Goal: Task Accomplishment & Management: Use online tool/utility

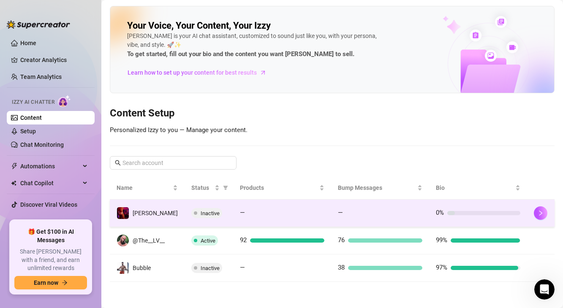
scroll to position [7, 0]
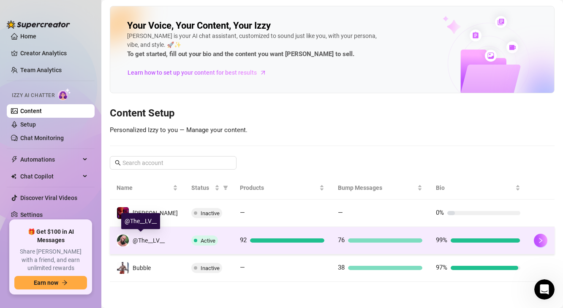
click at [135, 247] on div "@The__LV__" at bounding box center [141, 240] width 48 height 13
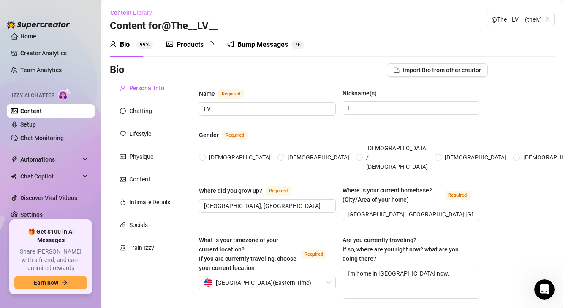
radio input "true"
type input "[DATE]"
click at [195, 46] on div "Products" at bounding box center [190, 45] width 27 height 10
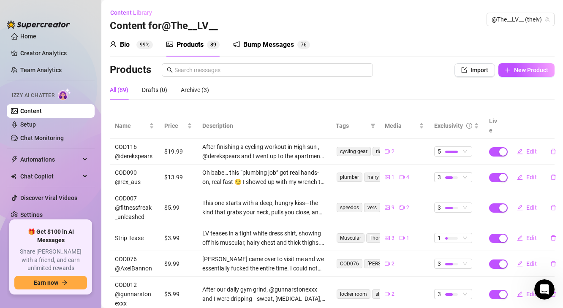
click at [142, 48] on sup "99%" at bounding box center [144, 45] width 16 height 8
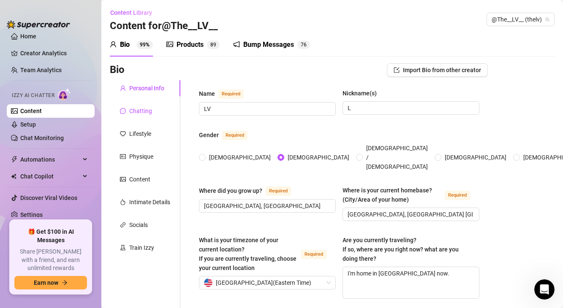
click at [143, 113] on div "Chatting" at bounding box center [140, 110] width 23 height 9
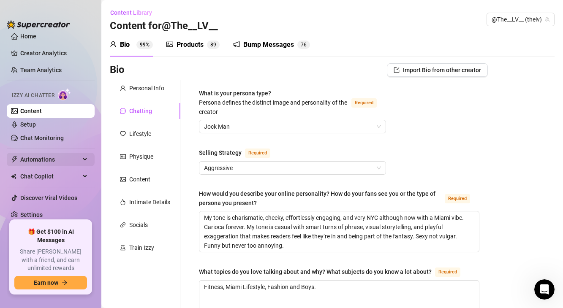
click at [43, 160] on span "Automations" at bounding box center [50, 160] width 60 height 14
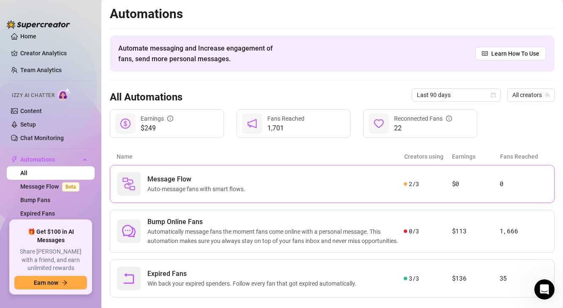
click at [167, 185] on span "Auto-message fans with smart flows." at bounding box center [197, 189] width 101 height 9
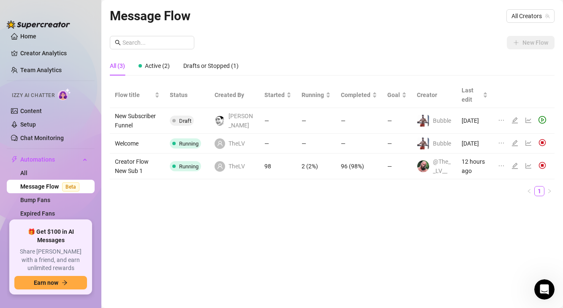
click at [513, 169] on icon "edit" at bounding box center [515, 166] width 7 height 7
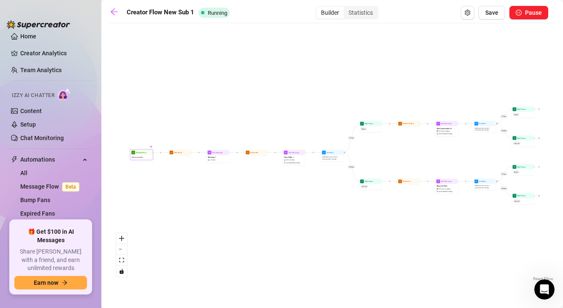
click at [139, 158] on span "New Subscriber" at bounding box center [137, 157] width 11 height 3
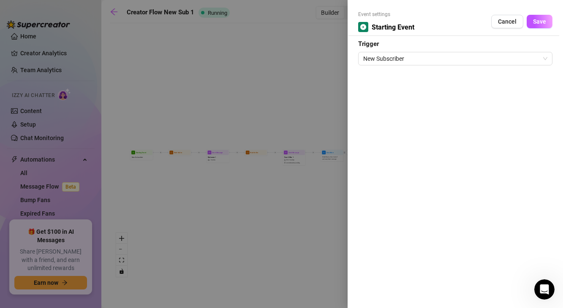
click at [180, 106] on div at bounding box center [281, 154] width 563 height 308
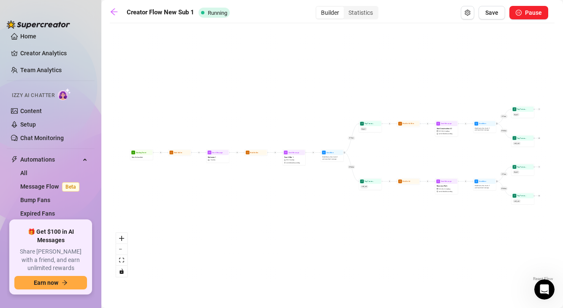
click at [180, 106] on div "If True If False If True If False If True If False Tag Fan as... cold_sub Tag F…" at bounding box center [332, 155] width 445 height 256
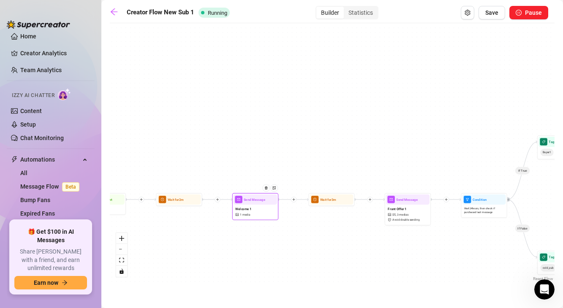
click at [256, 215] on div "Welcome 1 1 media" at bounding box center [256, 212] width 44 height 14
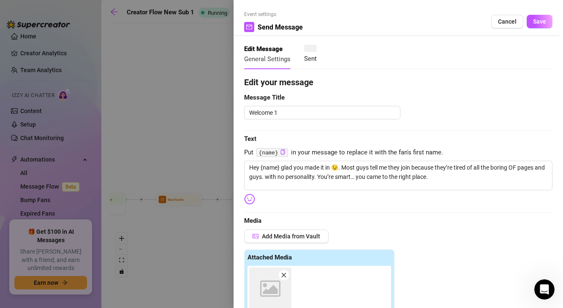
type textarea "Hey {name} glad you made it in 😉. Most guys tell me they join because they’re t…"
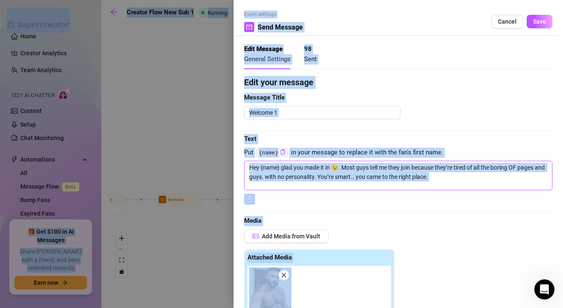
click at [298, 179] on textarea "Hey {name} glad you made it in 😉. Most guys tell me they join because they’re t…" at bounding box center [398, 176] width 308 height 30
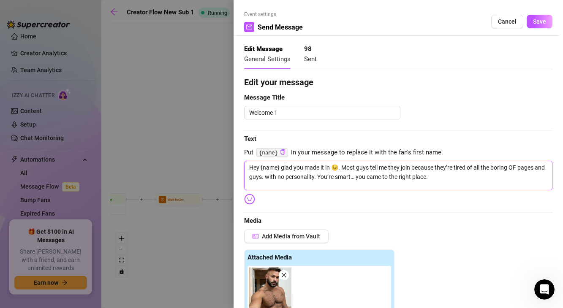
click at [377, 174] on textarea "Hey {name} glad you made it in 😉. Most guys tell me they join because they’re t…" at bounding box center [398, 176] width 308 height 30
click at [302, 170] on textarea "Hey {name} glad you made it in 😉. Most guys tell me they join because they’re t…" at bounding box center [398, 176] width 308 height 30
drag, startPoint x: 283, startPoint y: 168, endPoint x: 311, endPoint y: 168, distance: 27.9
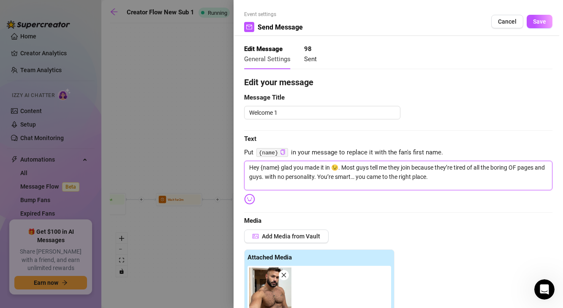
click at [312, 168] on textarea "Hey {name} glad you made it in 😉. Most guys tell me they join because they’re t…" at bounding box center [398, 176] width 308 height 30
drag, startPoint x: 282, startPoint y: 168, endPoint x: 330, endPoint y: 168, distance: 48.2
click at [330, 168] on textarea "Hey {name} glad you made it in 😉. Most guys tell me they join because they’re t…" at bounding box center [398, 176] width 308 height 30
type textarea "Hey {name} g 😉. Most guys tell me they join because they’re tired of all the bo…"
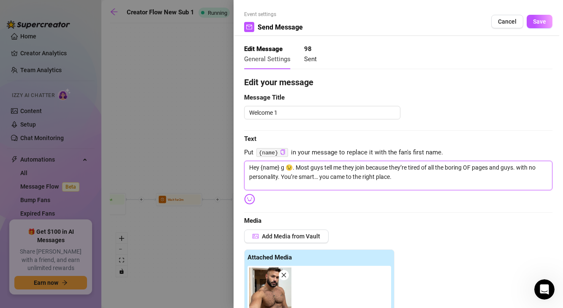
type textarea "Hey {name} gl 😉. Most guys tell me they join because they’re tired of all the b…"
type textarea "Hey {name} gla 😉. Most guys tell me they join because they’re tired of all the …"
type textarea "Hey {name} glad 😉. Most guys tell me they join because they’re tired of all the…"
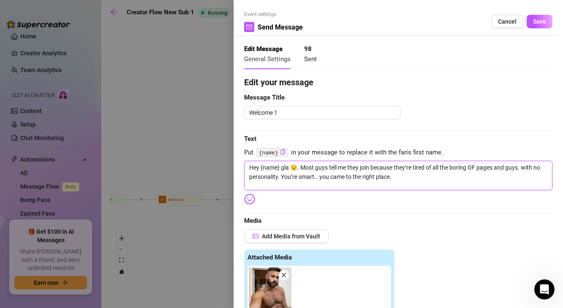
type textarea "Hey {name} glad 😉. Most guys tell me they join because they’re tired of all the…"
type textarea "Hey {name} glad t 😉. Most guys tell me they join because they’re tired of all t…"
type textarea "Hey {name} glad to 😉. Most guys tell me they join because they’re tired of all …"
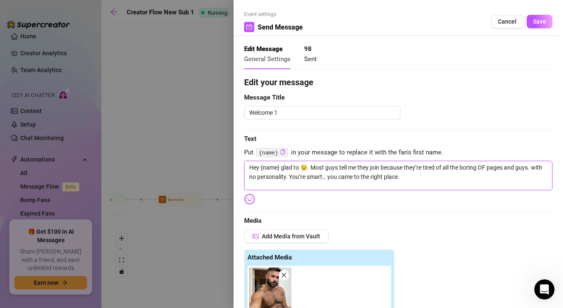
type textarea "Hey {name} glad to 😉. Most guys tell me they join because they’re tired of all …"
type textarea "Hey {name} glad to s 😉. Most guys tell me they join because they’re tired of al…"
type textarea "Hey {name} glad to se 😉. Most guys tell me they join because they’re tired of a…"
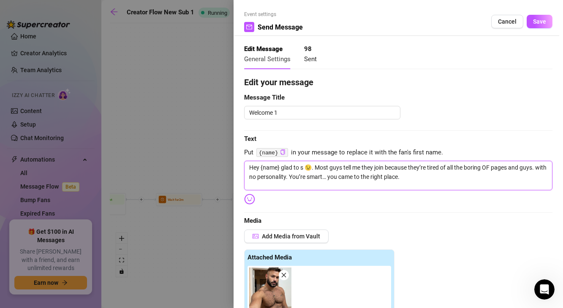
type textarea "Hey {name} glad to se 😉. Most guys tell me they join because they’re tired of a…"
type textarea "Hey {name} glad to see 😉. Most guys tell me they join because they’re tired of …"
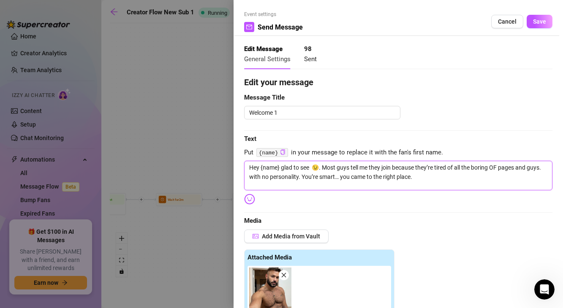
type textarea "Hey {name} glad to see u 😉. Most guys tell me they join because they’re tired o…"
type textarea "Hey {name} glad to see 😉. Most guys tell me they join because they’re tired of …"
type textarea "Hey {name} glad to see y 😉. Most guys tell me they join because they’re tired o…"
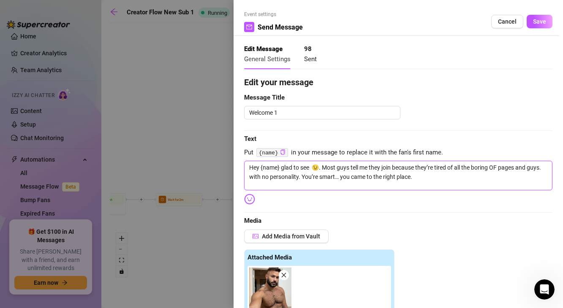
type textarea "Hey {name} glad to see y 😉. Most guys tell me they join because they’re tired o…"
type textarea "Hey {name} glad to see yo 😉. Most guys tell me they join because they’re tired …"
type textarea "Hey {name} glad to see you 😉. Most guys tell me they join because they’re tired…"
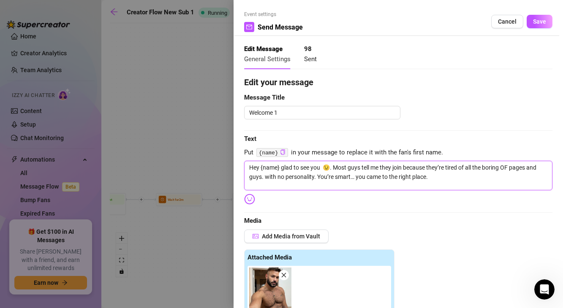
type textarea "Hey {name} glad to see you e 😉. Most guys tell me they join because they’re tir…"
type textarea "Hey {name} glad to see you 😉. Most guys tell me they join because they’re tired…"
type textarea "Hey {name} glad to see you h 😉. Most guys tell me they join because they’re tir…"
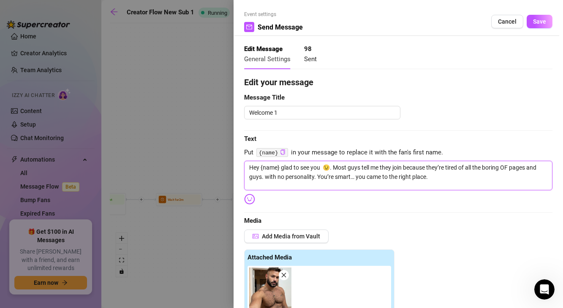
type textarea "Hey {name} glad to see you h 😉. Most guys tell me they join because they’re tir…"
type textarea "Hey {name} glad to see you he 😉. Most guys tell me they join because they’re ti…"
type textarea "Hey {name} glad to see you her 😉. Most guys tell me they join because they’re t…"
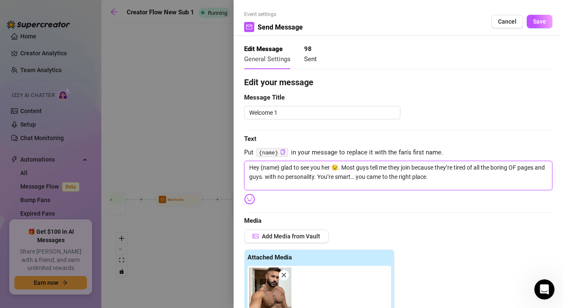
type textarea "Hey {name} glad to see you here 😉. Most guys tell me they join because they’re …"
type textarea "Hey {name} glad to see you here. 😉. Most guys tell me they join because they’re…"
drag, startPoint x: 361, startPoint y: 168, endPoint x: 372, endPoint y: 166, distance: 11.1
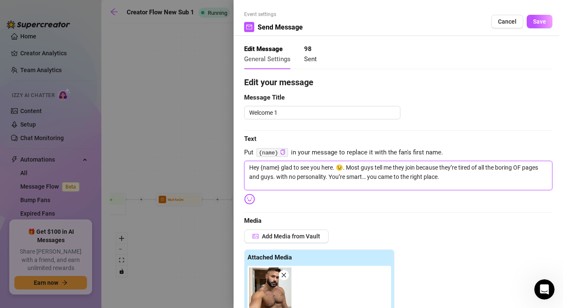
click at [372, 166] on textarea "Hey {name} glad to see you here. 😉. Most guys tell me they join because they’re…" at bounding box center [398, 176] width 308 height 30
type textarea "Hey {name} glad to see you here. 😉. Most p tell me they join because they’re ti…"
type textarea "Hey {name} glad to see you here. 😉. Most pe tell me they join because they’re t…"
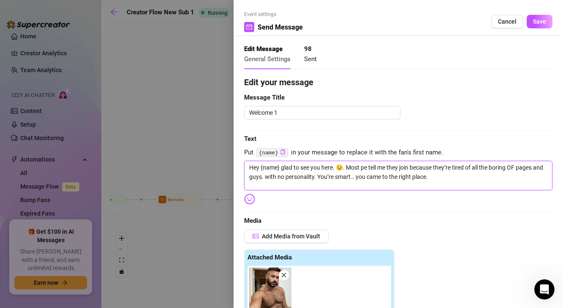
type textarea "Hey {name} glad to see you here. 😉. Most peo tell me they join because they’re …"
type textarea "Hey {name} glad to see you here. 😉. Most peop tell me they join because they’re…"
type textarea "Hey {name} glad to see you here. 😉. Most peopl tell me they join because they’r…"
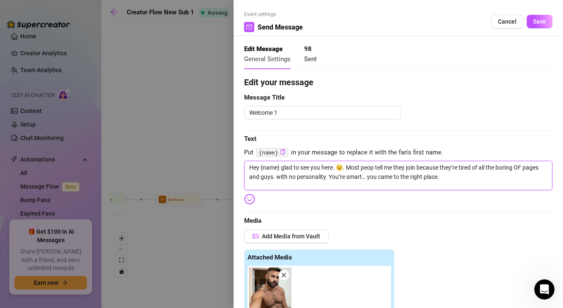
type textarea "Hey {name} glad to see you here. 😉. Most peopl tell me they join because they’r…"
type textarea "Hey {name} glad to see you here. 😉. Most people tell me they join because they’…"
click at [390, 169] on textarea "Hey {name} glad to see you here. 😉. Most people tell me they join because they’…" at bounding box center [398, 176] width 308 height 30
drag, startPoint x: 400, startPoint y: 169, endPoint x: 464, endPoint y: 171, distance: 64.3
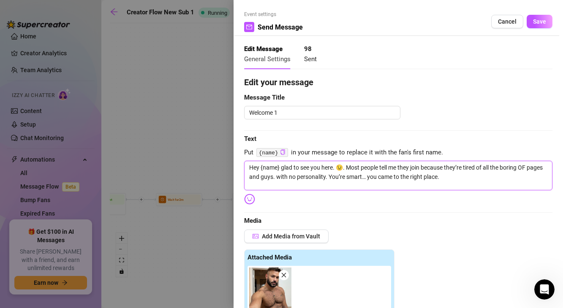
click at [463, 171] on textarea "Hey {name} glad to see you here. 😉. Most people tell me they join because they’…" at bounding box center [398, 176] width 308 height 30
click at [273, 177] on textarea "Hey {name} glad to see you here. 😉. Most people tell me they join because they’…" at bounding box center [398, 176] width 308 height 30
type textarea "Hey {name} glad to see you here. 😉. Most people tell me w. with no personality.…"
type textarea "Hey {name} glad to see you here. 😉. Most people tell me wh. with no personality…"
type textarea "Hey {name} glad to see you here. 😉. Most people tell me wha. with no personalit…"
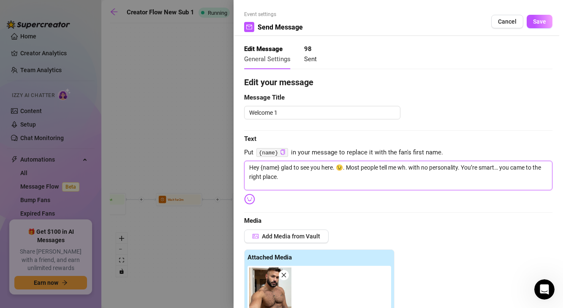
type textarea "Hey {name} glad to see you here. 😉. Most people tell me wha. with no personalit…"
type textarea "Hey {name} glad to see you here. 😉. Most people tell me what. with no personali…"
type textarea "Hey {name} glad to see you here. 😉. Most people tell me what . with no personal…"
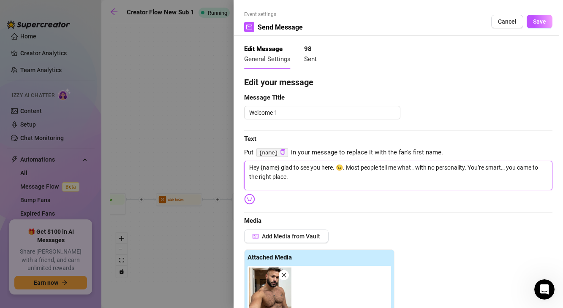
type textarea "Hey {name} glad to see you here. 😉. Most people tell me what t. with no persona…"
type textarea "Hey {name} glad to see you here. 😉. Most people tell me what th. with no person…"
type textarea "Hey {name} glad to see you here. 😉. Most people tell me what the. with no perso…"
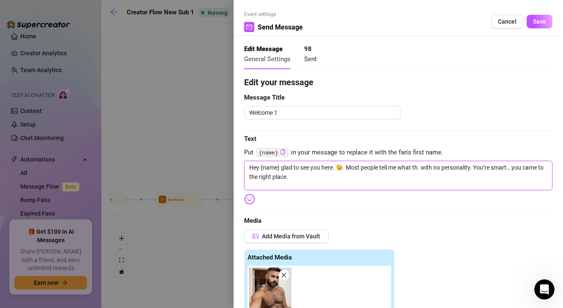
type textarea "Hey {name} glad to see you here. 😉. Most people tell me what the. with no perso…"
type textarea "Hey {name} glad to see you here. 😉. Most people tell me what they. with no pers…"
type textarea "Hey {name} glad to see you here. 😉. Most people tell me what they . with no per…"
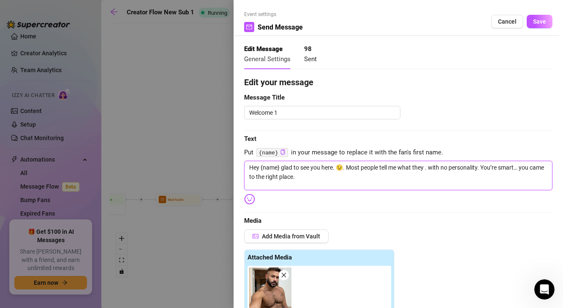
type textarea "Hey {name} glad to see you here. 😉. Most people tell me what they h. with no pe…"
type textarea "Hey {name} glad to see you here. 😉. Most people tell me what they ha. with no p…"
type textarea "Hey {name} glad to see you here. 😉. Most people tell me what they hat. with no …"
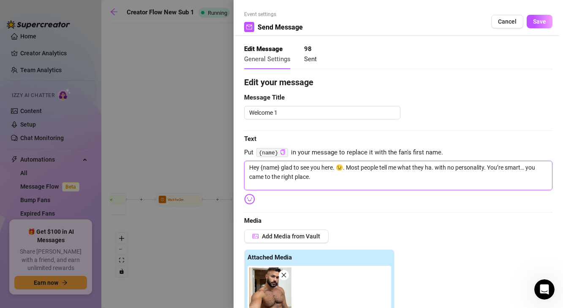
type textarea "Hey {name} glad to see you here. 😉. Most people tell me what they hat. with no …"
type textarea "Hey {name} glad to see you here. 😉. Most people tell me what they hate. with no…"
type textarea "Hey {name} glad to see you here. 😉. Most people tell me what they hate . with n…"
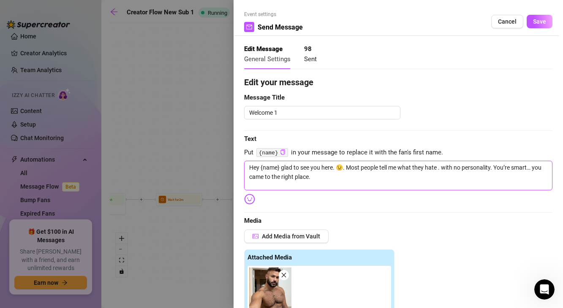
type textarea "Hey {name} glad to see you here. 😉. Most people tell me what they hate t. with …"
type textarea "Hey {name} glad to see you here. 😉. Most people tell me what they hate th. with…"
type textarea "Hey {name} glad to see you here. 😉. Most people tell me what they hate the. wit…"
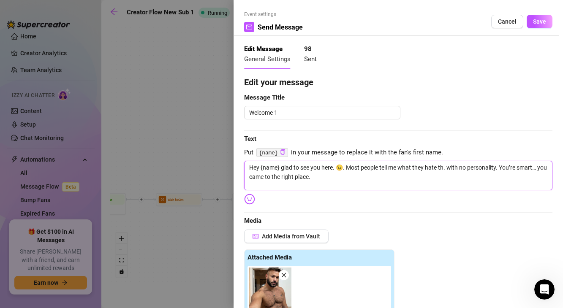
type textarea "Hey {name} glad to see you here. 😉. Most people tell me what they hate the. wit…"
type textarea "Hey {name} glad to see you here. 😉. Most people tell me what they hate the . wi…"
type textarea "Hey {name} glad to see you here. 😉. Most people tell me what they hate the o. w…"
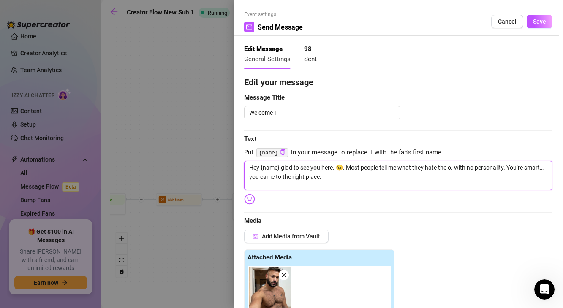
type textarea "Hey {name} glad to see you here. 😉. Most people tell me what they hate the . wi…"
type textarea "Hey {name} glad to see you here. 😉. Most people tell me what they hate the m. w…"
type textarea "Hey {name} glad to see you here. 😉. Most people tell me what they hate the mo. …"
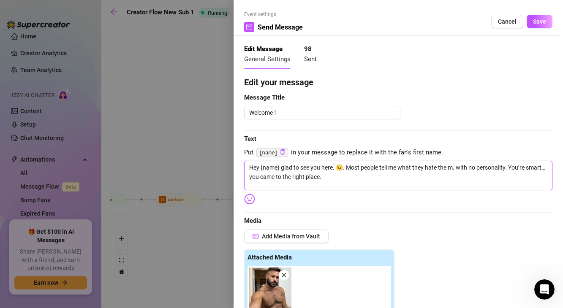
type textarea "Hey {name} glad to see you here. 😉. Most people tell me what they hate the mo. …"
type textarea "Hey {name} glad to see you here. 😉. Most people tell me what they hate the [DEM…"
type textarea "Hey {name} glad to see you here. 😉. Most people tell me what they hate the most…"
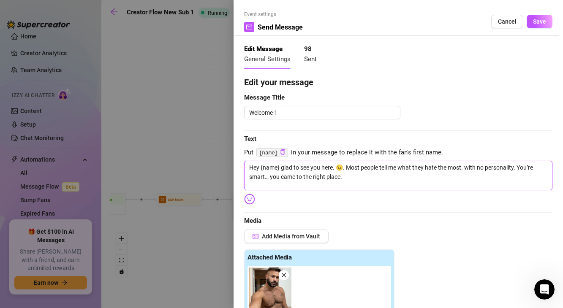
type textarea "Hey {name} glad to see you here. 😉. Most people tell me what they hate the most…"
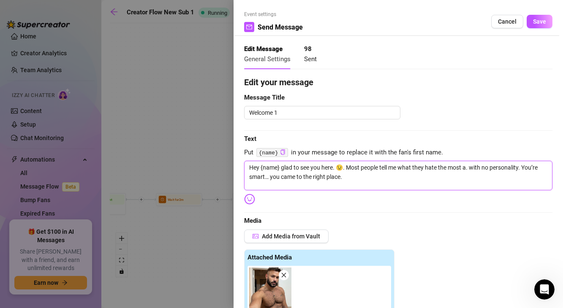
type textarea "Hey {name} glad to see you here. 😉. Most people tell me what they hate the most…"
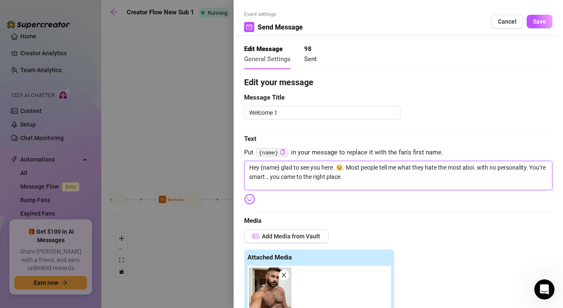
type textarea "Hey {name} glad to see you here. 😉. Most people tell me what they hate the most…"
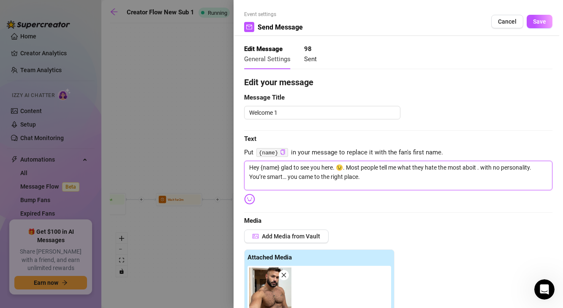
type textarea "Hey {name} glad to see you here. 😉. Most people tell me what they hate the most…"
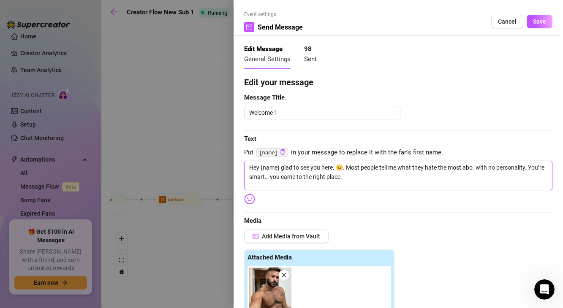
type textarea "Hey {name} glad to see you here. 😉. Most people tell me what they hate the most…"
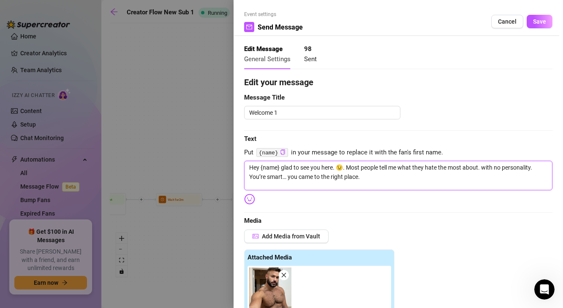
type textarea "Hey {name} glad to see you here. 😉. Most people tell me what they hate the most…"
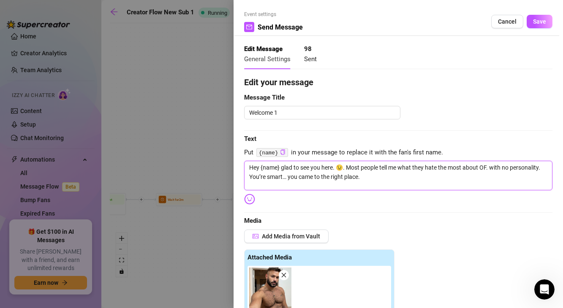
type textarea "Hey {name} glad to see you here. 😉. Most people tell me what they hate the most…"
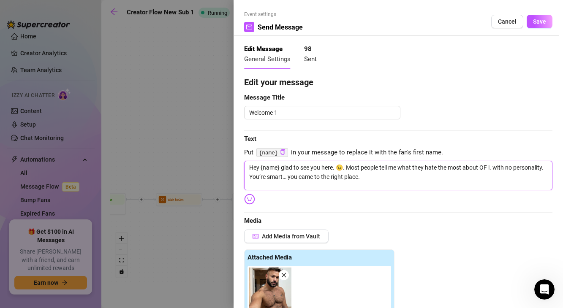
type textarea "Hey {name} glad to see you here. 😉. Most people tell me what they hate the most…"
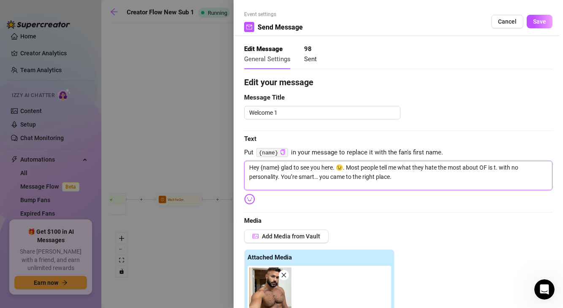
type textarea "Hey {name} glad to see you here. 😉. Most people tell me what they hate the most…"
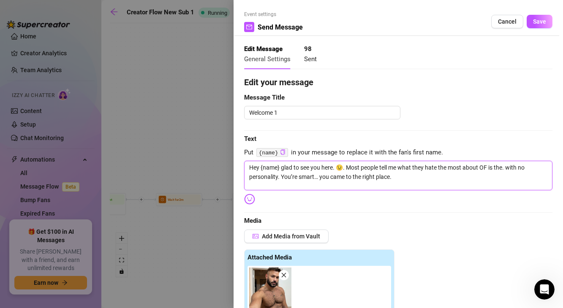
type textarea "Hey {name} glad to see you here. 😉. Most people tell me what they hate the most…"
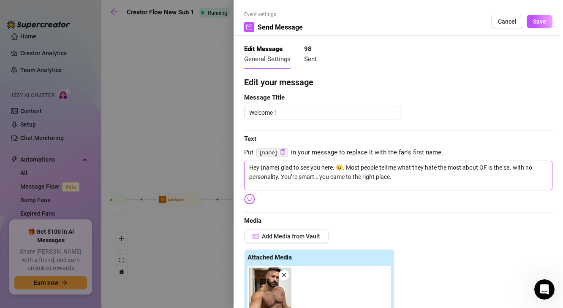
type textarea "Hey {name} glad to see you here. 😉. Most people tell me what they hate the most…"
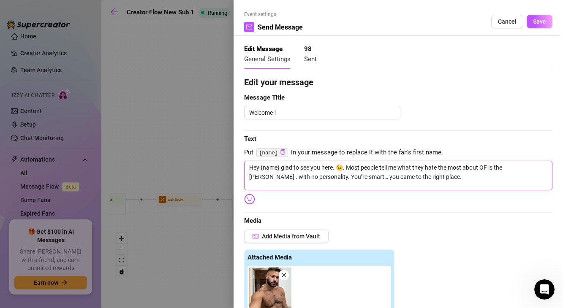
type textarea "Hey {name} glad to see you here. 😉. Most people tell me what they hate the most…"
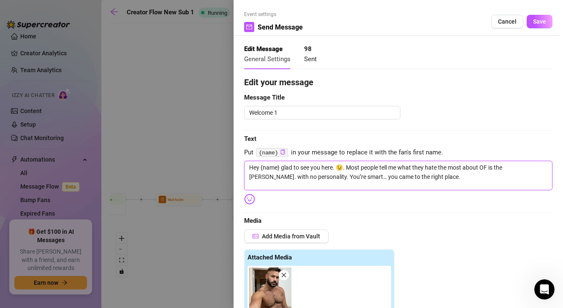
type textarea "Hey {name} glad to see you here. 😉. Most people tell me what they hate the most…"
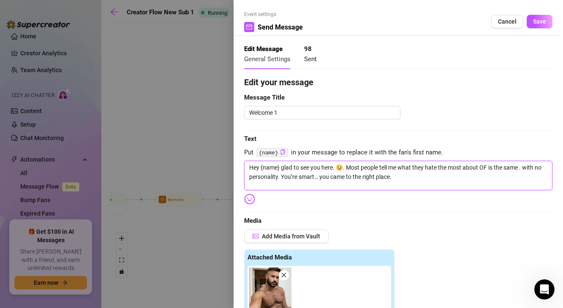
type textarea "Hey {name} glad to see you here. 😉. Most people tell me what they hate the most…"
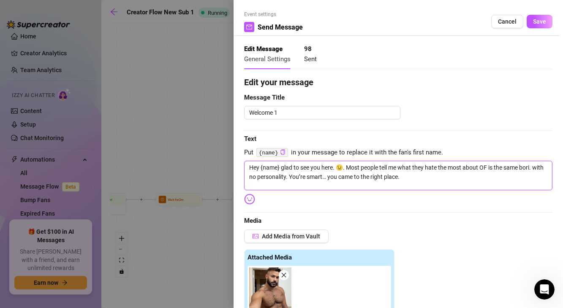
type textarea "Hey {name} glad to see you here. 😉. Most people tell me what they hate the most…"
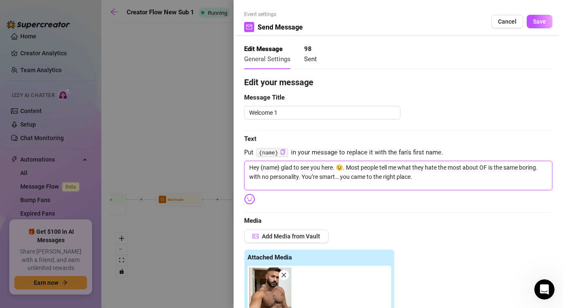
type textarea "Hey {name} glad to see you here. 😉. Most people tell me what they hate the most…"
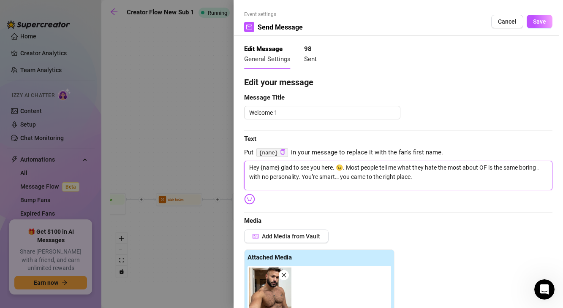
type textarea "Hey {name} glad to see you here. 😉. Most people tell me what they hate the most…"
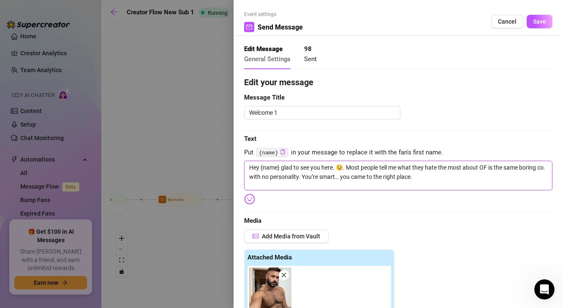
type textarea "Hey {name} glad to see you here. 😉. Most people tell me what they hate the most…"
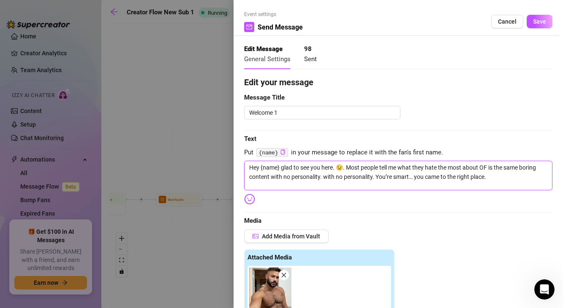
drag, startPoint x: 324, startPoint y: 177, endPoint x: 486, endPoint y: 174, distance: 161.8
click at [486, 174] on textarea "Hey {name} glad to see you here. 😉. Most people tell me what they hate the most…" at bounding box center [398, 176] width 308 height 30
click at [350, 175] on textarea "Hey {name} glad to see you here. 😉. Most people tell me what they hate the most…" at bounding box center [398, 176] width 308 height 30
click at [447, 176] on textarea "Hey {name} glad to see you here. 😉. Most people tell me what they hate the most…" at bounding box center [398, 176] width 308 height 30
click at [383, 176] on textarea "Hey {name} glad to see you here. 😉. Most people tell me what they hate the most…" at bounding box center [398, 176] width 308 height 30
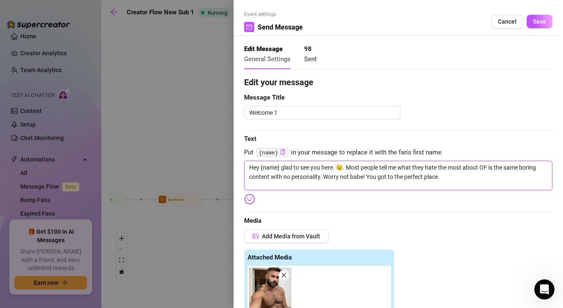
click at [300, 172] on textarea "Hey {name} glad to see you here. 😉. Most people tell me what they hate the most…" at bounding box center [398, 176] width 308 height 30
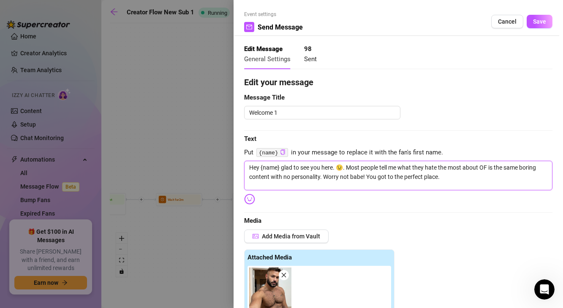
paste textarea ", glad you made it in 😉"
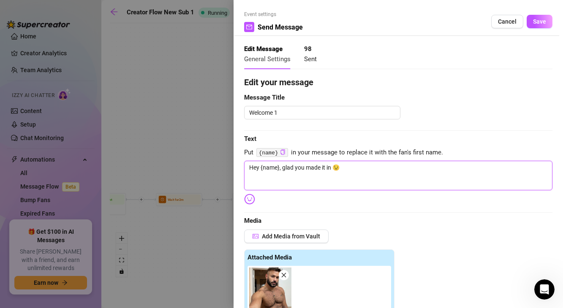
drag, startPoint x: 280, startPoint y: 169, endPoint x: 261, endPoint y: 169, distance: 19.4
click at [261, 169] on textarea "Hey {name}, glad you made it in 😉" at bounding box center [398, 176] width 308 height 30
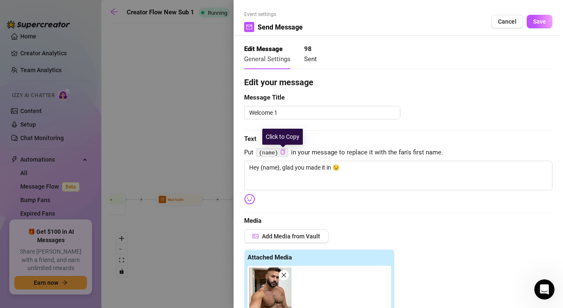
click at [284, 155] on icon "copy" at bounding box center [282, 152] width 5 height 5
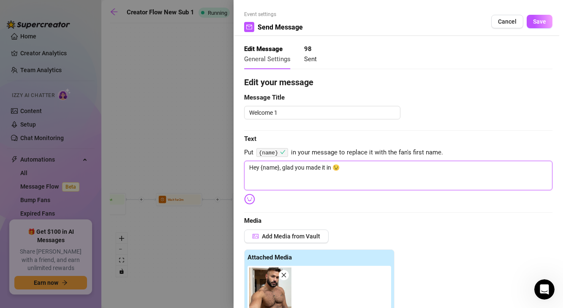
drag, startPoint x: 262, startPoint y: 169, endPoint x: 282, endPoint y: 167, distance: 20.3
click at [282, 167] on textarea "Hey {name}, glad you made it in 😉" at bounding box center [398, 176] width 308 height 30
paste textarea
click at [546, 26] on button "Save" at bounding box center [540, 22] width 26 height 14
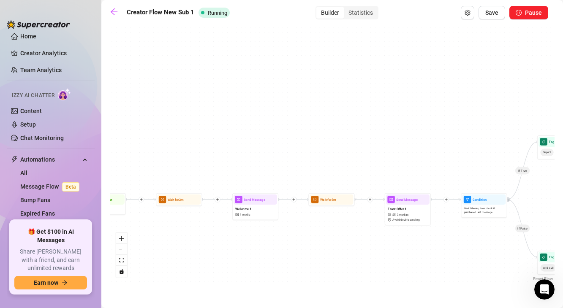
click at [294, 201] on icon "plus" at bounding box center [294, 200] width 0 height 3
click at [312, 217] on div "Message" at bounding box center [317, 216] width 34 height 8
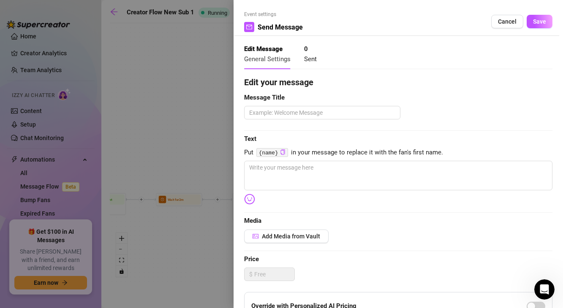
click at [225, 139] on div at bounding box center [281, 154] width 563 height 308
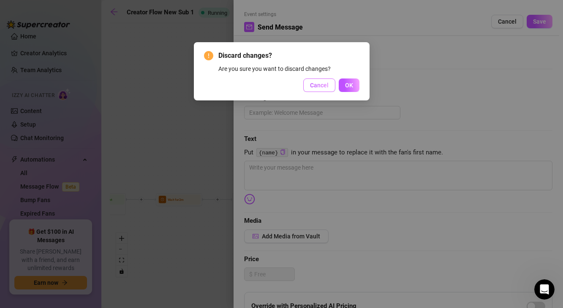
click at [324, 87] on span "Cancel" at bounding box center [319, 85] width 19 height 7
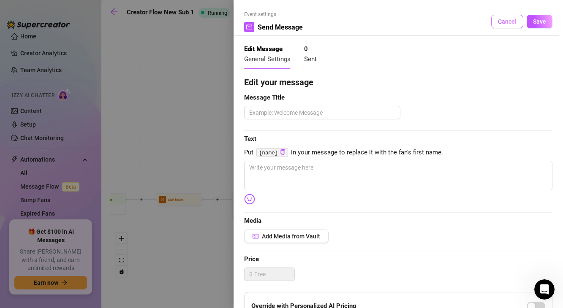
click at [512, 21] on span "Cancel" at bounding box center [507, 21] width 19 height 7
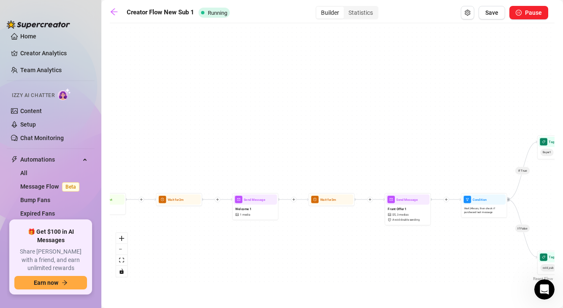
click at [292, 202] on div "If True If False If True If False If True If False Tag Fan as... cold_sub Tag F…" at bounding box center [332, 155] width 445 height 256
click at [292, 202] on div at bounding box center [293, 199] width 5 height 5
click at [308, 200] on div "Time Delay" at bounding box center [317, 200] width 34 height 8
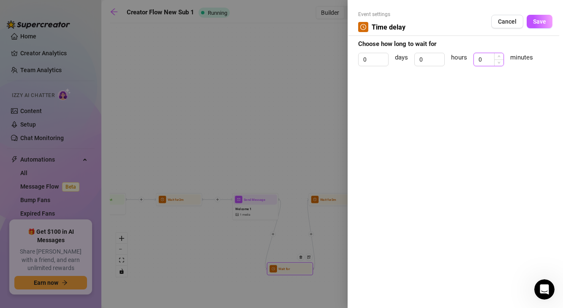
click at [489, 56] on input "0" at bounding box center [489, 59] width 30 height 13
click at [499, 62] on icon "down" at bounding box center [499, 62] width 3 height 3
click at [498, 59] on span "Decrease Value" at bounding box center [498, 62] width 9 height 8
click at [498, 54] on span "Increase Value" at bounding box center [498, 57] width 9 height 8
click at [502, 59] on span "Decrease Value" at bounding box center [498, 62] width 9 height 8
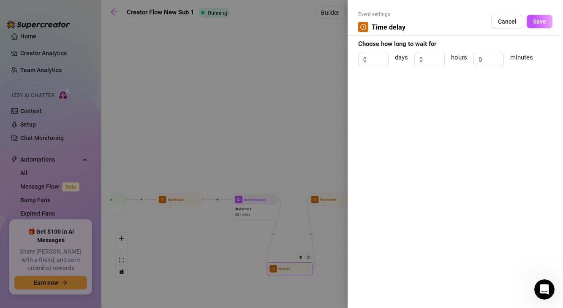
click at [510, 28] on div "Event settings Time delay Cancel Save" at bounding box center [455, 23] width 194 height 25
click at [534, 25] on span "Save" at bounding box center [539, 21] width 13 height 7
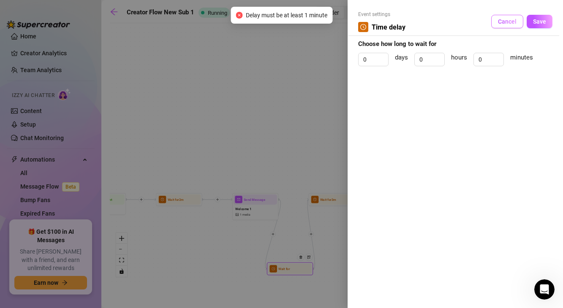
click at [514, 27] on button "Cancel" at bounding box center [507, 22] width 32 height 14
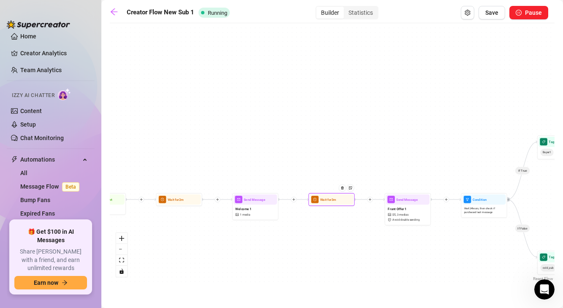
click at [332, 200] on span "Wait for 3m" at bounding box center [328, 199] width 16 height 5
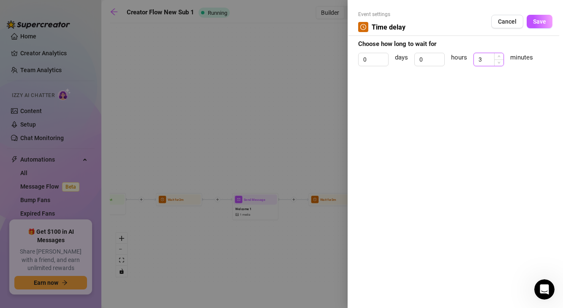
click at [484, 58] on input "3" at bounding box center [489, 59] width 30 height 13
click at [537, 23] on span "Save" at bounding box center [539, 21] width 13 height 7
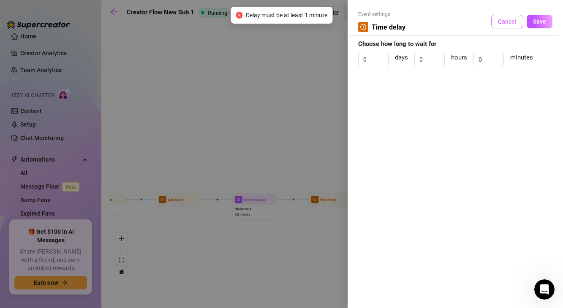
click at [504, 23] on span "Cancel" at bounding box center [507, 21] width 19 height 7
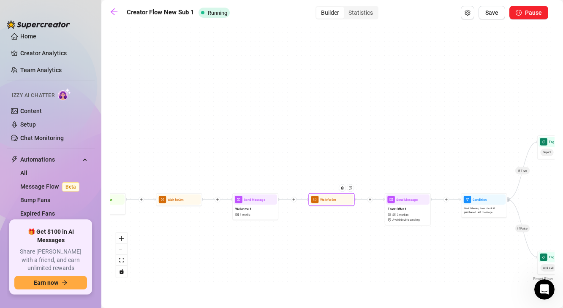
click at [336, 201] on div at bounding box center [344, 192] width 20 height 24
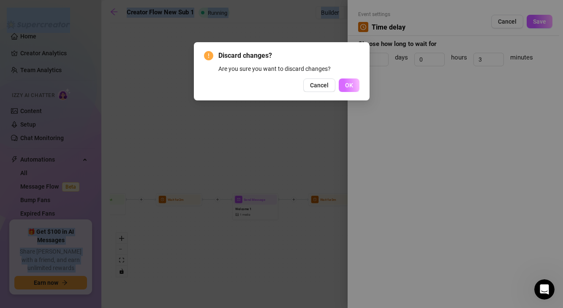
click at [347, 88] on span "OK" at bounding box center [349, 85] width 8 height 7
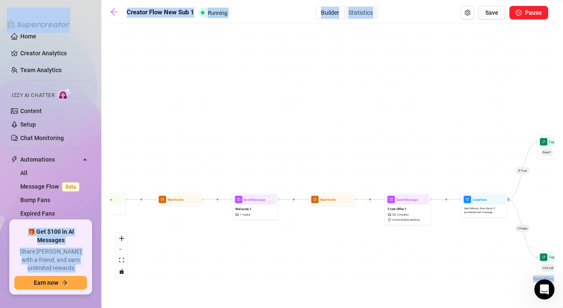
click at [325, 194] on div "Wait for 3m" at bounding box center [331, 200] width 46 height 13
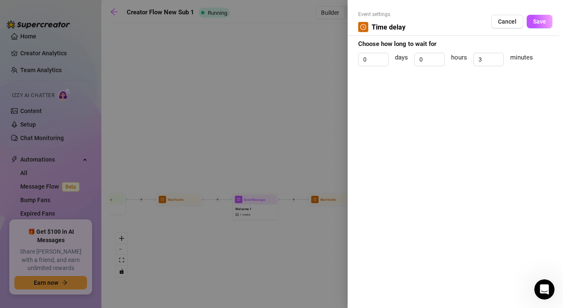
click at [325, 199] on div at bounding box center [281, 154] width 563 height 308
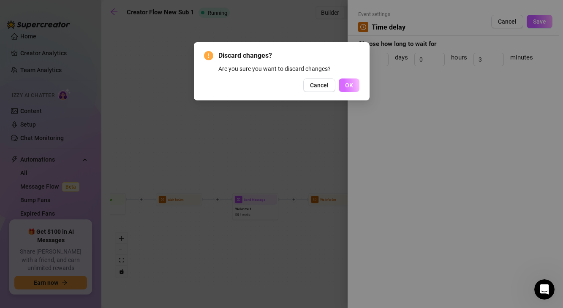
click at [348, 87] on span "OK" at bounding box center [349, 85] width 8 height 7
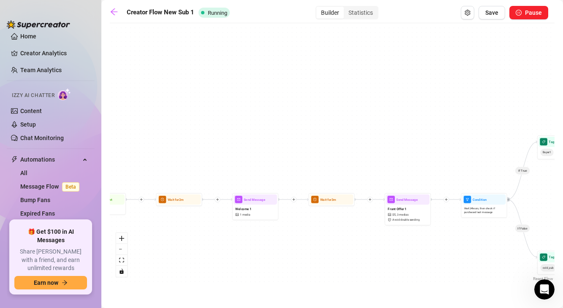
click at [351, 190] on div "If True If False If True If False If True If False Tag Fan as... cold_sub Tag F…" at bounding box center [332, 155] width 445 height 256
click at [329, 202] on div "Wait for 3m" at bounding box center [332, 200] width 44 height 10
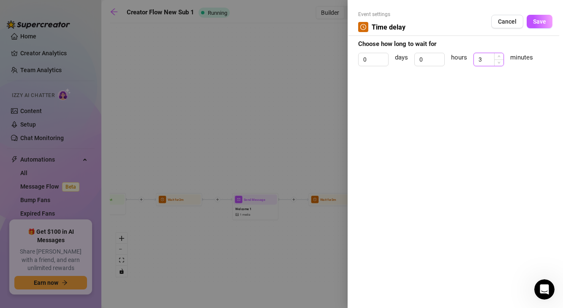
click at [491, 59] on input "3" at bounding box center [489, 59] width 30 height 13
click at [536, 28] on div "Event settings Time delay Cancel Save" at bounding box center [455, 23] width 194 height 25
click at [538, 23] on span "Save" at bounding box center [539, 21] width 13 height 7
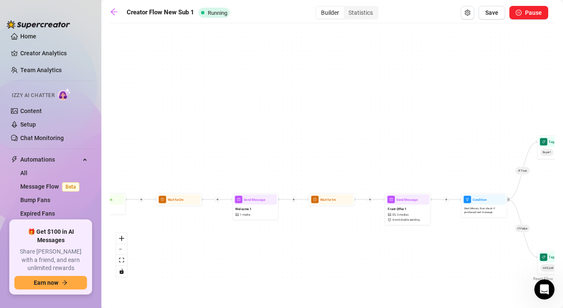
click at [371, 202] on div at bounding box center [369, 199] width 5 height 5
click at [383, 215] on div "Message" at bounding box center [393, 216] width 34 height 8
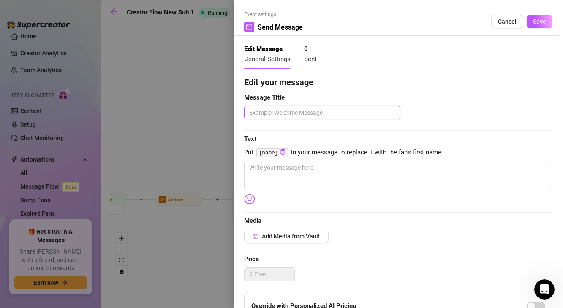
click at [298, 114] on textarea at bounding box center [322, 113] width 156 height 14
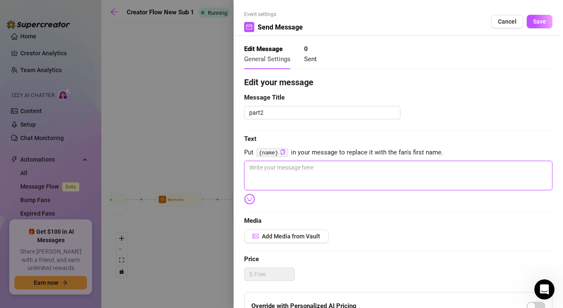
click at [263, 175] on textarea at bounding box center [398, 176] width 308 height 30
paste textarea "I hear this all the time from guys on here…"
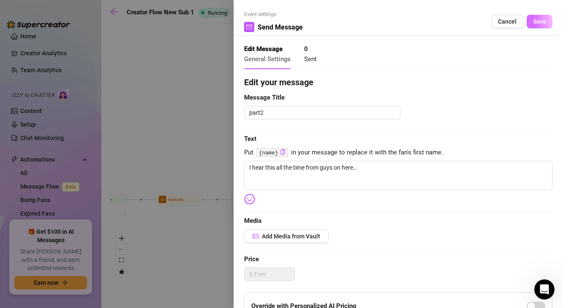
click at [542, 22] on span "Save" at bounding box center [539, 21] width 13 height 7
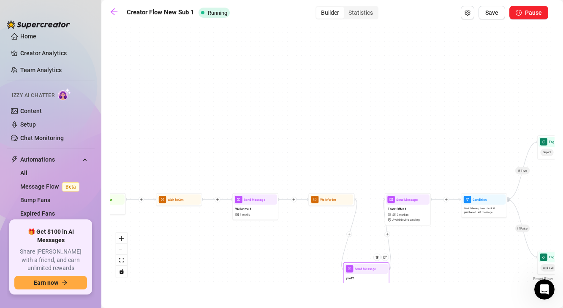
click at [387, 236] on div at bounding box center [387, 234] width 5 height 5
click at [406, 250] on div "Message" at bounding box center [410, 251] width 34 height 8
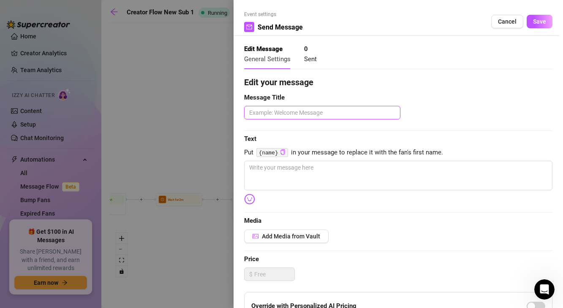
click at [300, 115] on textarea at bounding box center [322, 113] width 156 height 14
click at [178, 167] on div at bounding box center [281, 154] width 563 height 308
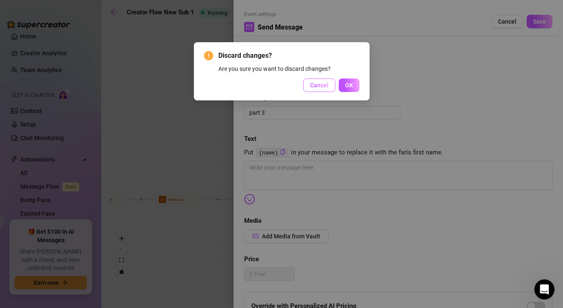
click at [319, 88] on span "Cancel" at bounding box center [319, 85] width 19 height 7
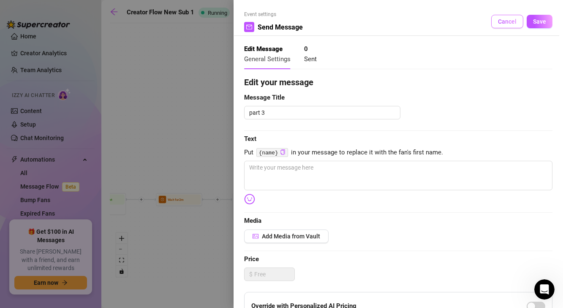
click at [494, 25] on button "Cancel" at bounding box center [507, 22] width 32 height 14
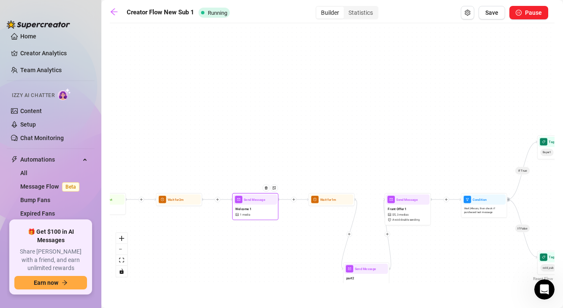
click at [264, 213] on div "Welcome 1 1 media" at bounding box center [256, 212] width 44 height 14
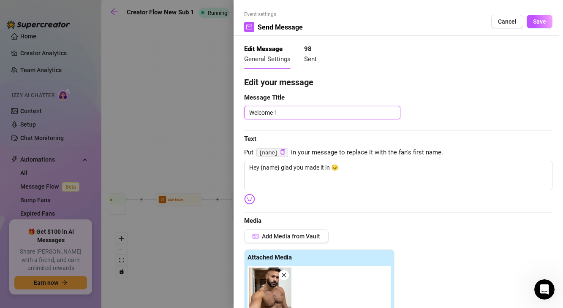
click at [300, 113] on textarea "Welcome 1" at bounding box center [322, 113] width 156 height 14
paste textarea "Greeting"
click at [540, 18] on button "Save" at bounding box center [540, 22] width 26 height 14
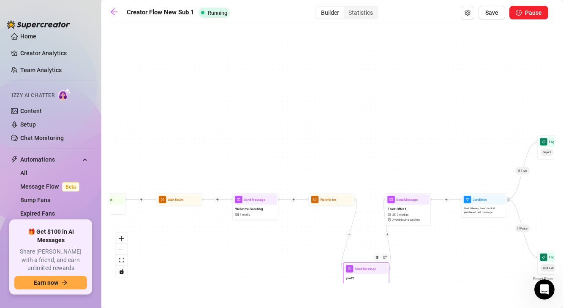
click at [356, 282] on div "part2" at bounding box center [367, 279] width 44 height 10
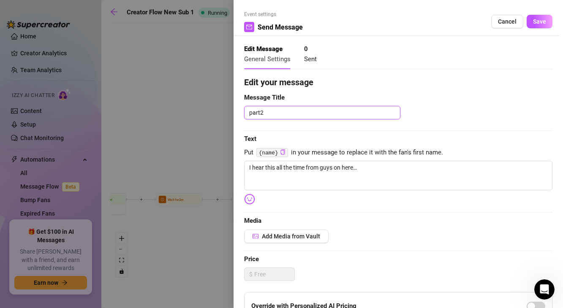
click at [277, 109] on textarea "part2" at bounding box center [322, 113] width 156 height 14
paste textarea "Relatability"
click at [535, 22] on span "Save" at bounding box center [539, 21] width 13 height 7
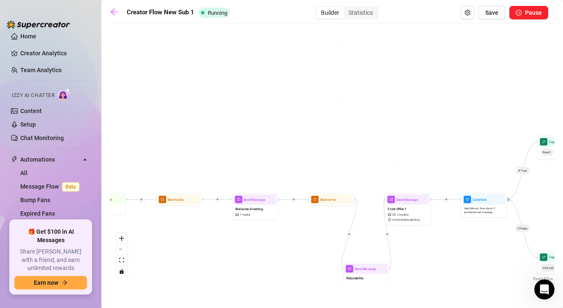
click at [387, 234] on icon "plus" at bounding box center [387, 234] width 3 height 3
click at [405, 253] on div "Message" at bounding box center [410, 251] width 34 height 8
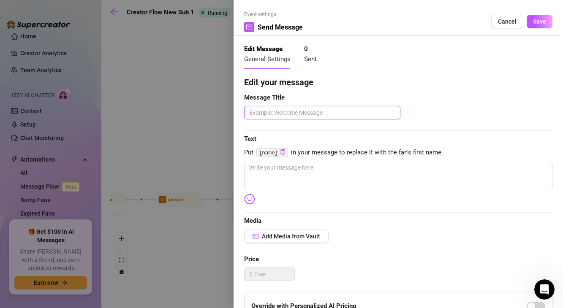
click at [305, 114] on textarea at bounding box center [322, 113] width 156 height 14
paste textarea "Pain point"
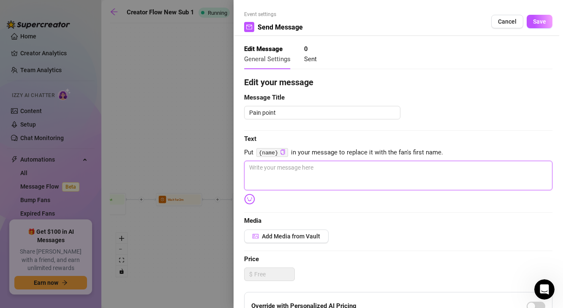
click at [314, 175] on textarea at bounding box center [398, 176] width 308 height 30
paste textarea "they’re sick of scrolling through the same boring OF pages with no personality"
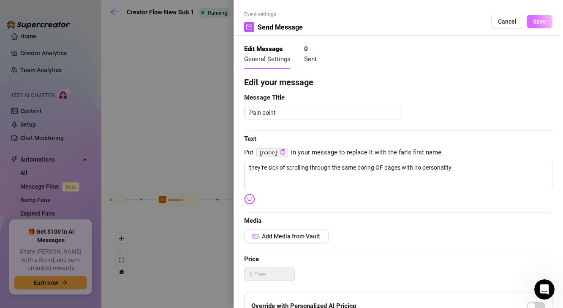
click at [538, 25] on button "Save" at bounding box center [540, 22] width 26 height 14
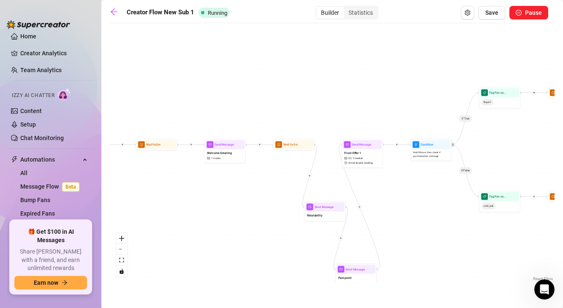
drag, startPoint x: 416, startPoint y: 256, endPoint x: 355, endPoint y: 189, distance: 90.6
click at [355, 189] on div "If True If False If True If False If True If False Send Message Pain point Send…" at bounding box center [332, 155] width 445 height 256
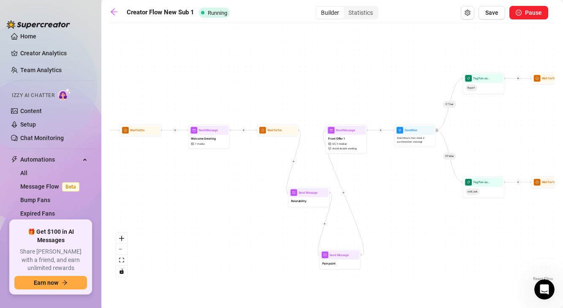
click at [345, 195] on div at bounding box center [343, 193] width 5 height 5
click at [357, 209] on div "Message" at bounding box center [364, 207] width 30 height 7
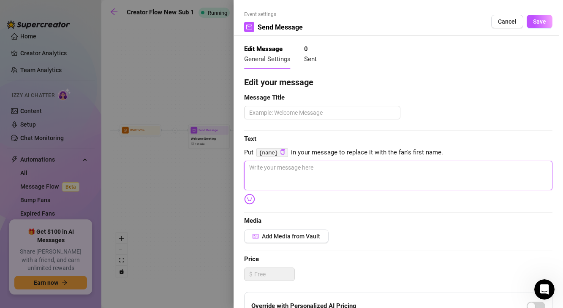
click at [309, 187] on textarea at bounding box center [398, 176] width 308 height 30
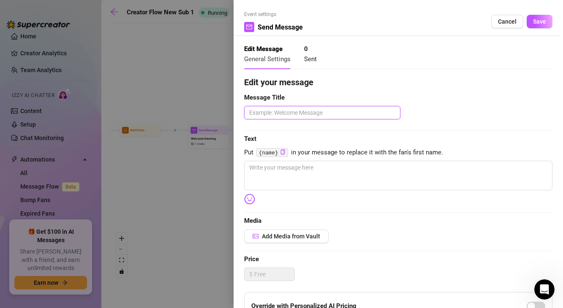
click at [303, 112] on textarea at bounding box center [322, 113] width 156 height 14
paste textarea "Relief / solution"
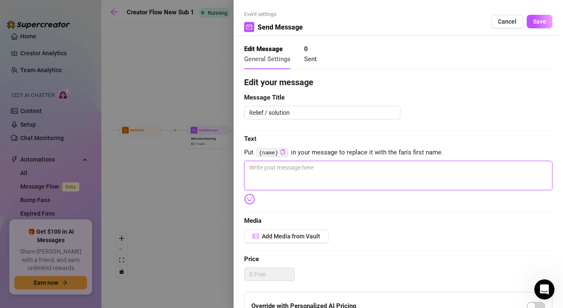
click at [291, 164] on textarea at bounding box center [398, 176] width 308 height 30
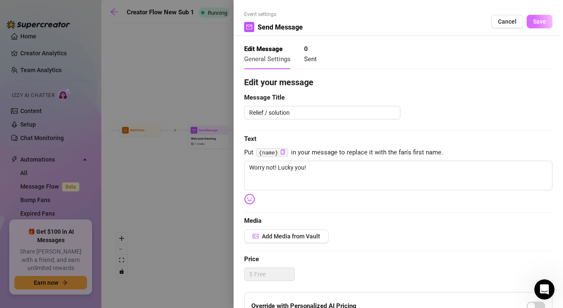
click at [548, 23] on button "Save" at bounding box center [540, 22] width 26 height 14
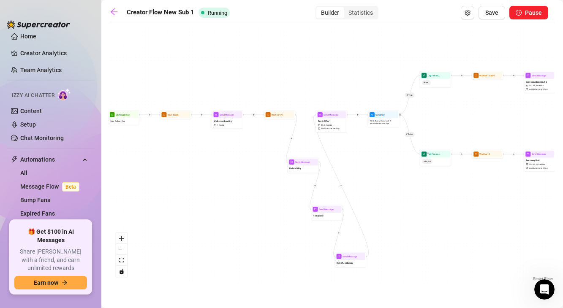
drag, startPoint x: 417, startPoint y: 234, endPoint x: 385, endPoint y: 165, distance: 76.8
click at [385, 165] on div "If True If False If True If False If True If False Send Message Relief / soluti…" at bounding box center [332, 155] width 445 height 256
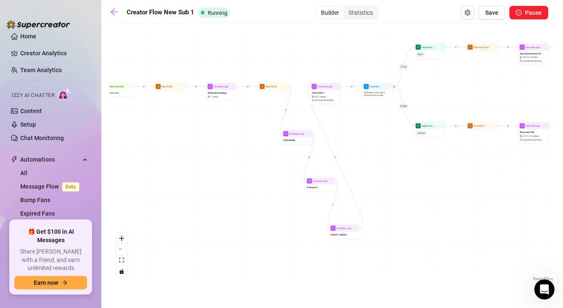
click at [336, 156] on icon "plus" at bounding box center [335, 157] width 2 height 2
click at [348, 169] on div "Message" at bounding box center [350, 168] width 23 height 5
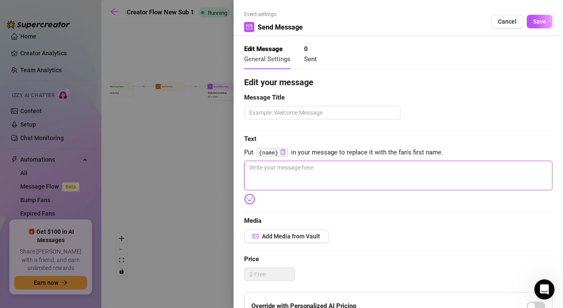
click at [332, 182] on textarea at bounding box center [398, 176] width 308 height 30
paste textarea "I’ve got way too much energy (and way too little clothing) for things to ever g…"
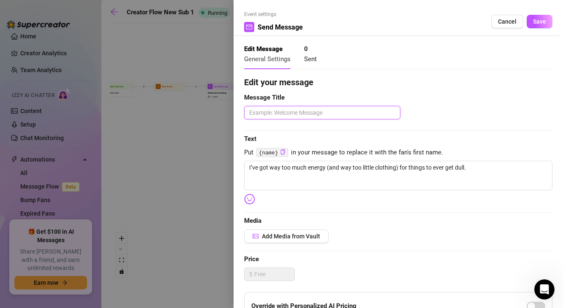
click at [265, 112] on textarea at bounding box center [322, 113] width 156 height 14
paste textarea "Flirty tease"
click at [542, 20] on span "Save" at bounding box center [539, 21] width 13 height 7
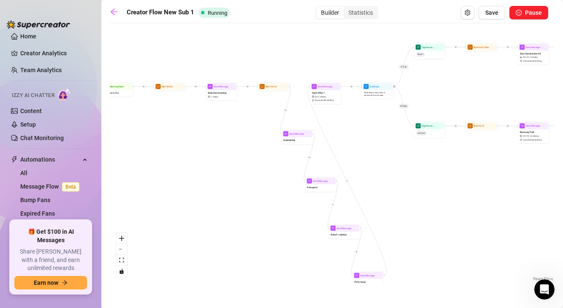
click at [346, 182] on icon "plus" at bounding box center [347, 181] width 2 height 2
click at [356, 192] on div "Message" at bounding box center [362, 192] width 23 height 5
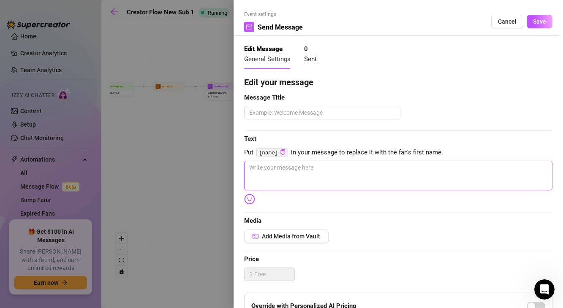
click at [278, 161] on textarea at bounding box center [398, 176] width 308 height 30
paste textarea "Forward-momentum"
click at [281, 167] on textarea "Forward-momentum" at bounding box center [398, 176] width 308 height 30
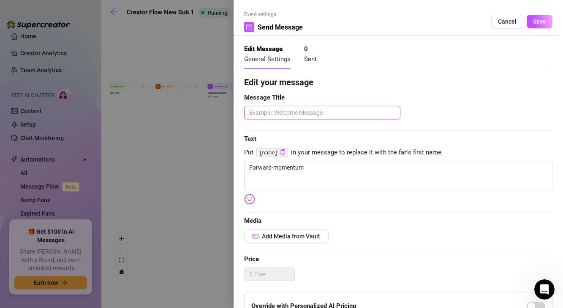
click at [284, 112] on textarea at bounding box center [322, 113] width 156 height 14
paste textarea "Forward-momentum"
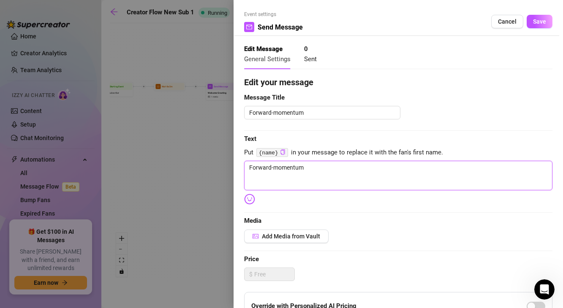
click at [314, 170] on textarea "Forward-momentum" at bounding box center [398, 176] width 308 height 30
click at [315, 164] on textarea "Forward-momentum" at bounding box center [398, 176] width 308 height 30
click at [314, 164] on textarea "Forward-momentum" at bounding box center [398, 176] width 308 height 30
paste textarea "So kick back, explore a little… I’ll make it worth your time 😏"
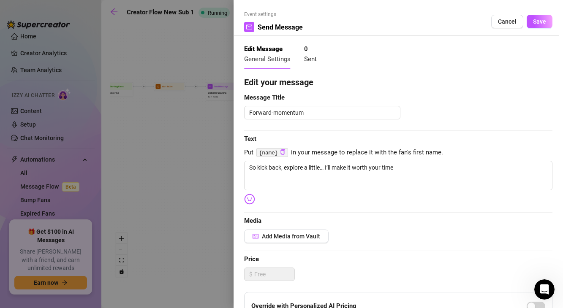
click at [254, 198] on img at bounding box center [249, 199] width 11 height 11
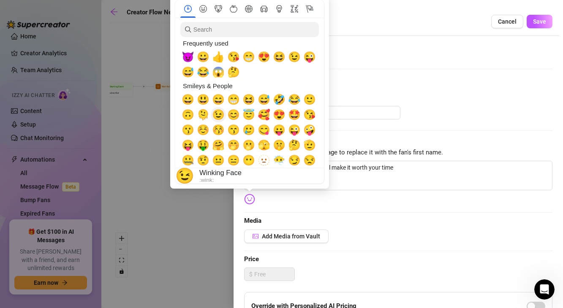
click at [221, 116] on span "😉" at bounding box center [218, 115] width 13 height 12
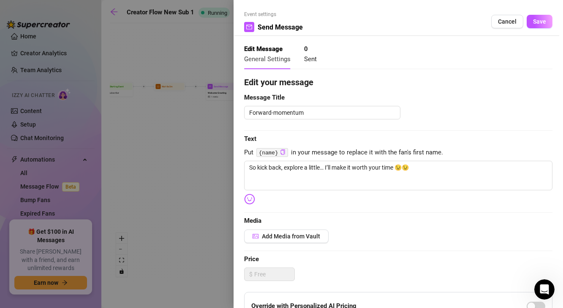
click at [452, 205] on div "Edit your message Message Title Forward-momentum Text Put {name} in your messag…" at bounding box center [398, 261] width 308 height 370
click at [542, 22] on span "Save" at bounding box center [539, 21] width 13 height 7
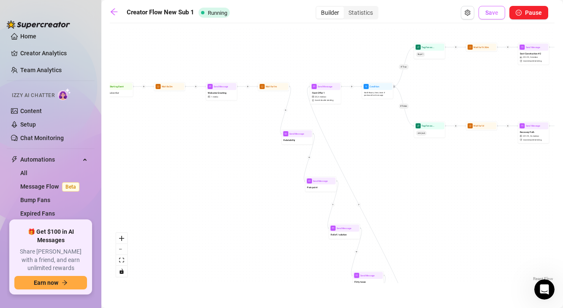
click at [496, 16] on button "Save" at bounding box center [492, 13] width 27 height 14
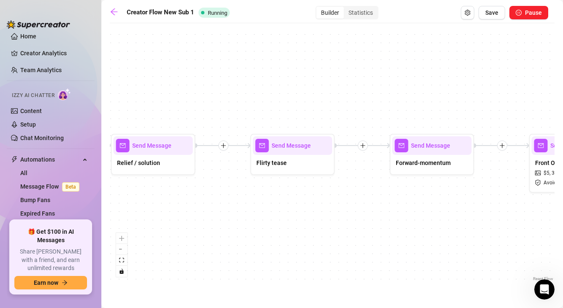
drag, startPoint x: 268, startPoint y: 226, endPoint x: 391, endPoint y: 225, distance: 123.4
click at [391, 225] on div "If True If False If True If False If True If False Send Message Forward-momentu…" at bounding box center [332, 155] width 445 height 256
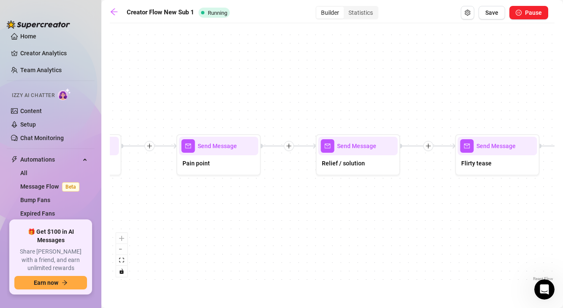
drag, startPoint x: 288, startPoint y: 222, endPoint x: 470, endPoint y: 223, distance: 182.1
click at [470, 223] on div "If True If False If True If False If True If False Send Message Forward-momentu…" at bounding box center [332, 155] width 445 height 256
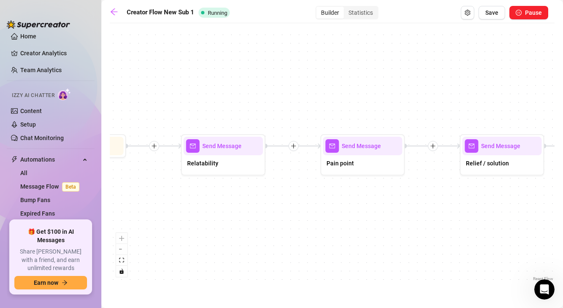
drag, startPoint x: 273, startPoint y: 241, endPoint x: 416, endPoint y: 241, distance: 143.2
click at [416, 241] on div "If True If False If True If False If True If False Send Message Forward-momentu…" at bounding box center [332, 155] width 445 height 256
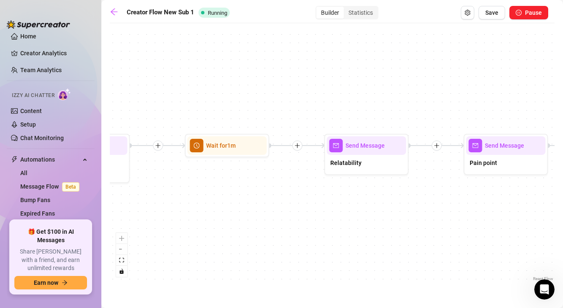
drag, startPoint x: 312, startPoint y: 224, endPoint x: 215, endPoint y: 191, distance: 102.6
click at [215, 191] on div "If True If False If True If False If True If False Send Message Forward-momentu…" at bounding box center [332, 155] width 445 height 256
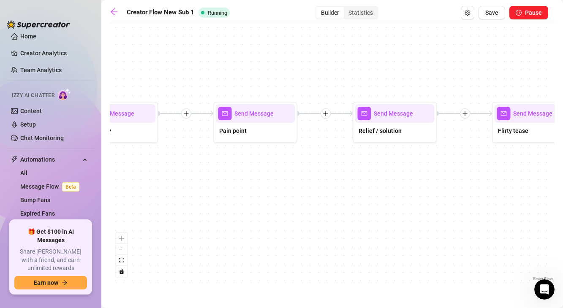
drag, startPoint x: 424, startPoint y: 177, endPoint x: 210, endPoint y: 179, distance: 214.2
click at [212, 178] on div "If True If False If True If False If True If False Send Message Forward-momentu…" at bounding box center [332, 155] width 445 height 256
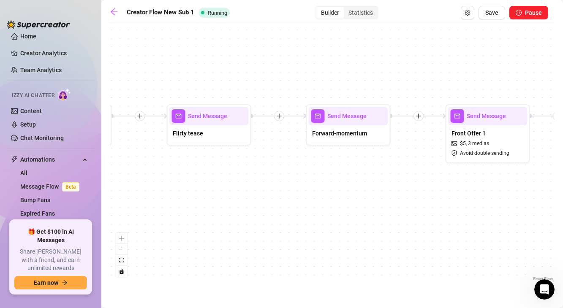
drag, startPoint x: 481, startPoint y: 167, endPoint x: 313, endPoint y: 169, distance: 167.7
click at [313, 169] on div "If True If False If True If False If True If False Send Message Forward-momentu…" at bounding box center [332, 155] width 445 height 256
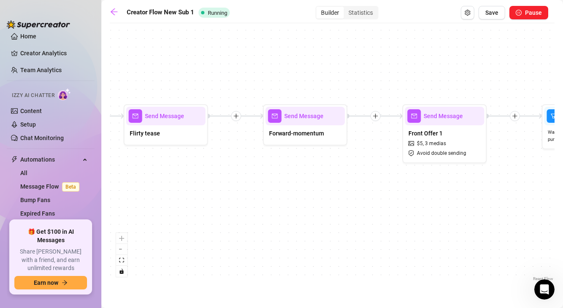
click at [376, 120] on div at bounding box center [376, 116] width 10 height 10
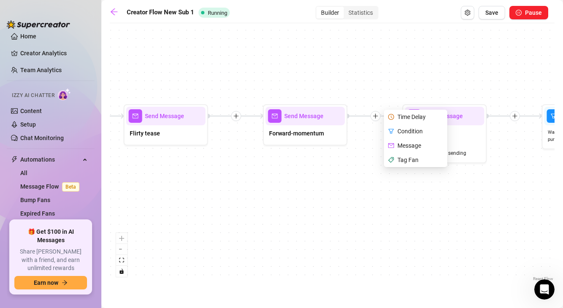
click at [403, 118] on div "Time Delay" at bounding box center [417, 117] width 62 height 14
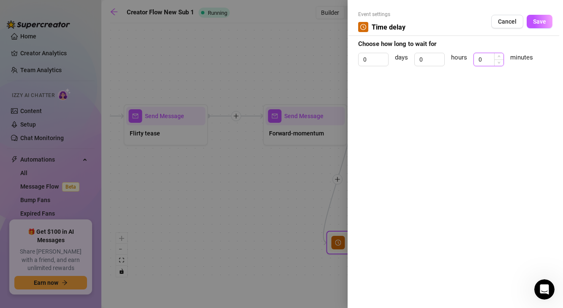
click at [486, 57] on input "0" at bounding box center [489, 59] width 30 height 13
click at [554, 22] on div "Event settings Time delay Cancel Save Choose how long to wait for 0 days 0 hour…" at bounding box center [455, 154] width 215 height 308
click at [548, 22] on button "Save" at bounding box center [540, 22] width 26 height 14
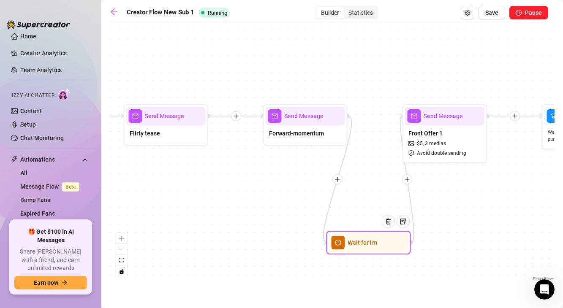
click at [488, 21] on div "Creator Flow New Sub 1 Running Builder Statistics Save Pause If True If False I…" at bounding box center [332, 144] width 445 height 277
click at [489, 19] on button "Save" at bounding box center [492, 13] width 27 height 14
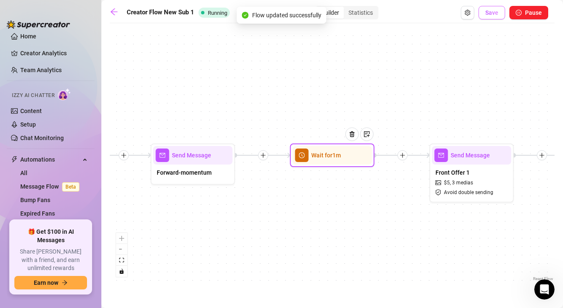
click at [492, 19] on button "Save" at bounding box center [492, 13] width 27 height 14
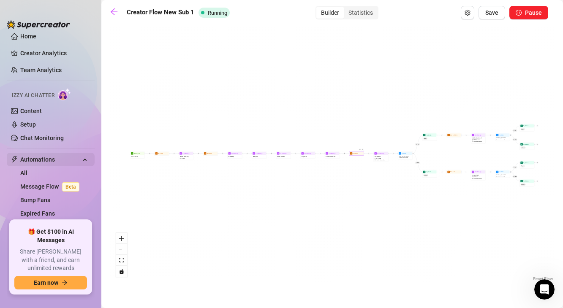
click at [41, 154] on span "Automations" at bounding box center [50, 160] width 60 height 14
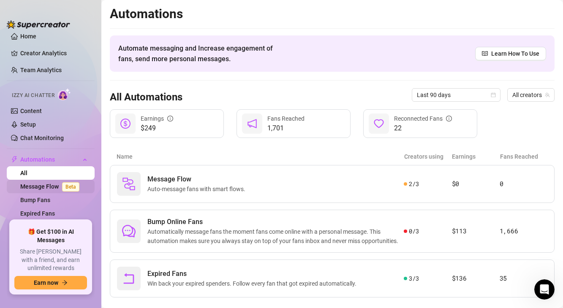
click at [29, 190] on link "Message Flow Beta" at bounding box center [51, 186] width 63 height 7
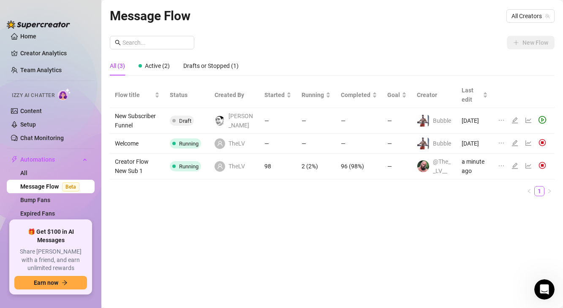
click at [127, 144] on td "Welcome" at bounding box center [137, 144] width 55 height 20
click at [123, 150] on td "Welcome" at bounding box center [137, 144] width 55 height 20
click at [515, 147] on icon "edit" at bounding box center [515, 143] width 7 height 7
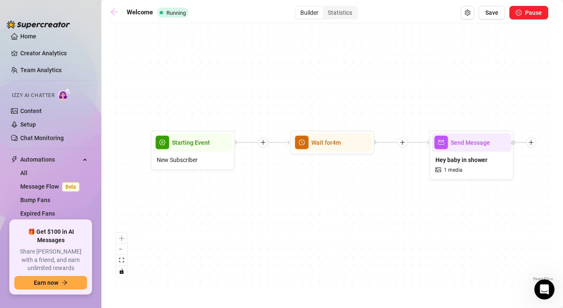
click at [115, 14] on icon "arrow-left" at bounding box center [114, 12] width 8 height 8
